Goal: Check status: Check status

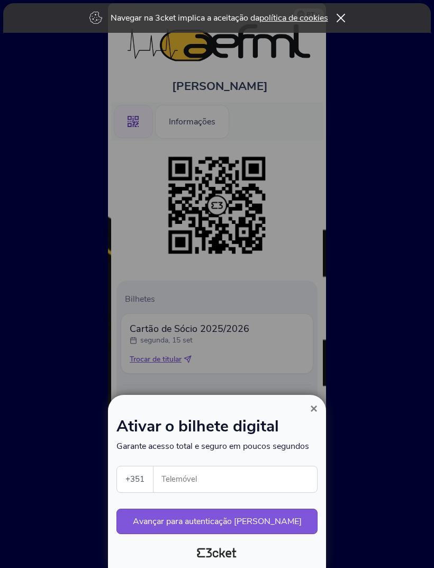
click at [213, 477] on input "Telemóvel" at bounding box center [239, 480] width 155 height 26
type input "916859970"
click at [258, 524] on button "Avançar para autenticação [PERSON_NAME]" at bounding box center [217, 521] width 201 height 25
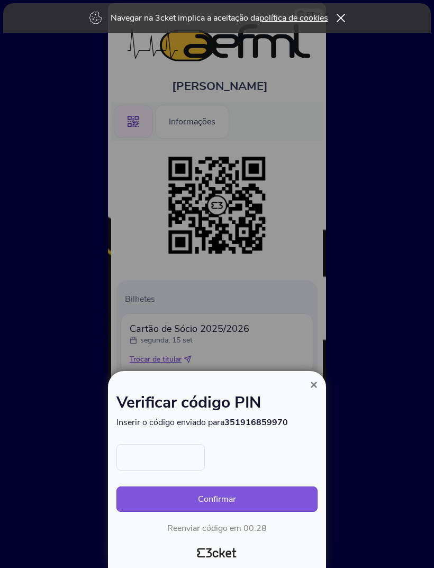
click at [189, 460] on input "text" at bounding box center [161, 457] width 88 height 26
click at [162, 450] on input "text" at bounding box center [161, 457] width 88 height 26
type input "3163"
click at [271, 369] on div at bounding box center [217, 284] width 434 height 568
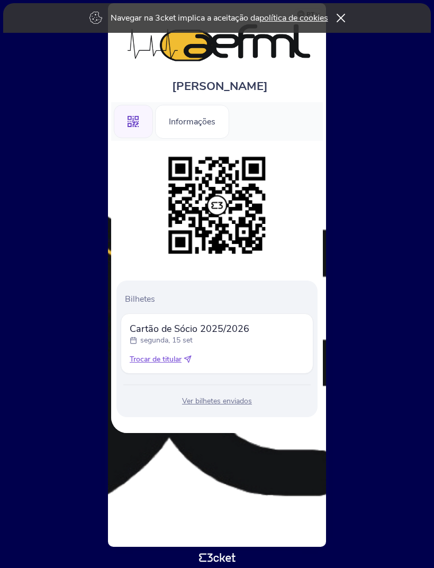
click at [347, 14] on div "Navegar na 3cket implica a aceitação da política de cookies" at bounding box center [217, 18] width 428 height 30
click at [334, 4] on div "Navegar na 3cket implica a aceitação da política de cookies" at bounding box center [217, 18] width 428 height 30
click at [181, 133] on div "Informações" at bounding box center [192, 122] width 74 height 34
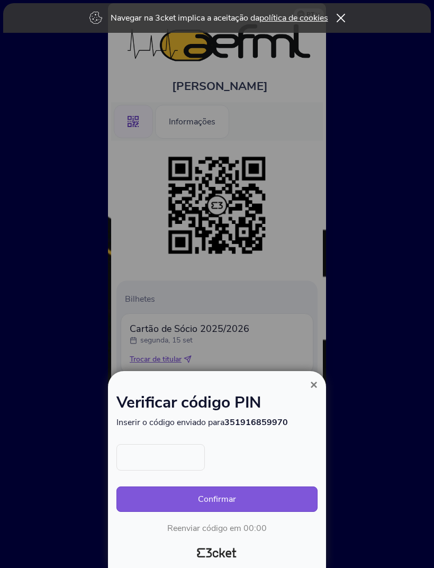
click at [306, 387] on button "×" at bounding box center [314, 385] width 24 height 13
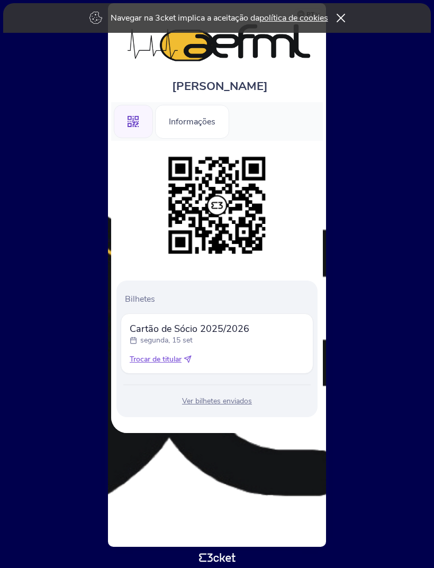
click at [182, 183] on img at bounding box center [217, 205] width 108 height 108
click at [183, 186] on img at bounding box center [217, 205] width 108 height 108
click at [301, 345] on div "Cartão de Sócio 2025/2026 segunda, 15 set" at bounding box center [217, 334] width 175 height 23
click at [228, 406] on div "Ver bilhetes enviados" at bounding box center [217, 401] width 193 height 11
